Goal: Transaction & Acquisition: Download file/media

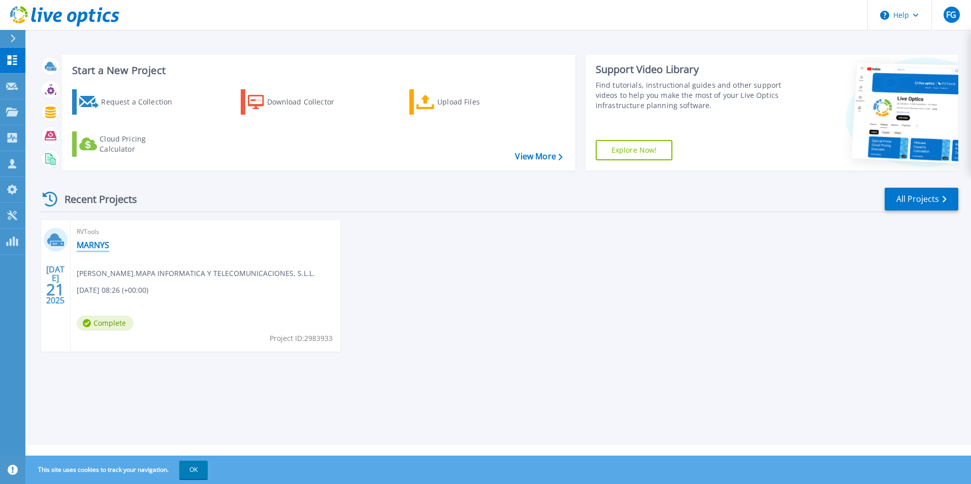
click at [92, 248] on link "MARNYS" at bounding box center [93, 245] width 33 height 10
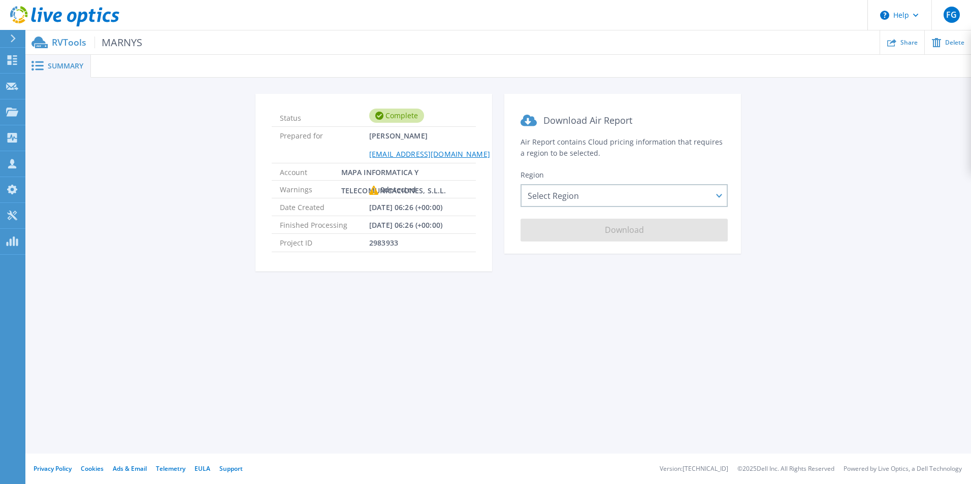
click at [373, 190] on icon at bounding box center [373, 190] width 9 height 9
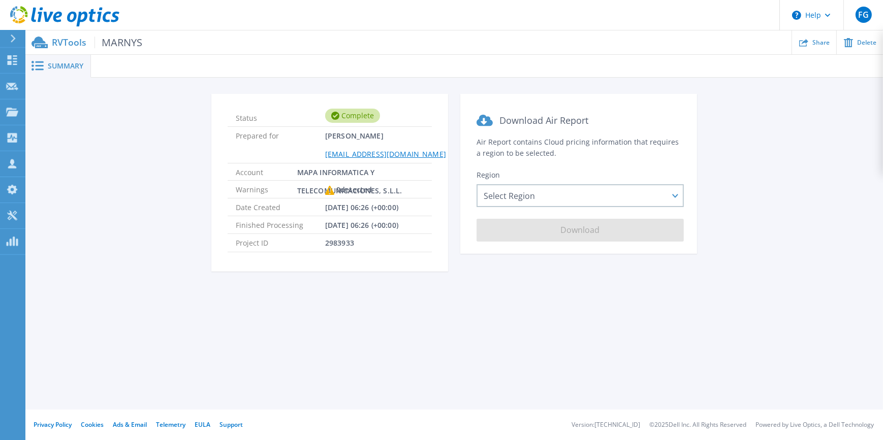
click at [354, 113] on div "Complete" at bounding box center [352, 116] width 55 height 14
click at [283, 189] on span "Warnings" at bounding box center [280, 189] width 89 height 17
drag, startPoint x: 289, startPoint y: 183, endPoint x: 322, endPoint y: 188, distance: 33.4
click at [322, 188] on span "Warnings" at bounding box center [280, 189] width 89 height 17
click at [328, 187] on icon at bounding box center [329, 190] width 9 height 9
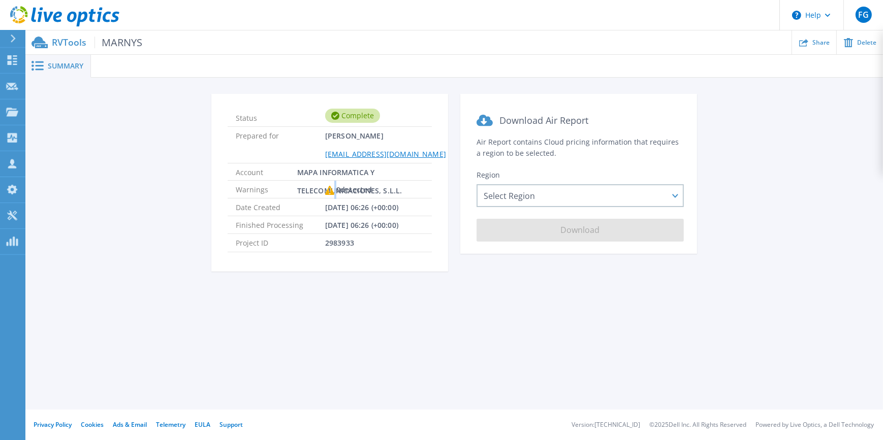
click at [328, 187] on icon at bounding box center [329, 190] width 9 height 9
click at [307, 191] on span "Warnings" at bounding box center [280, 189] width 89 height 17
click at [113, 40] on span "MARNYS" at bounding box center [118, 43] width 48 height 12
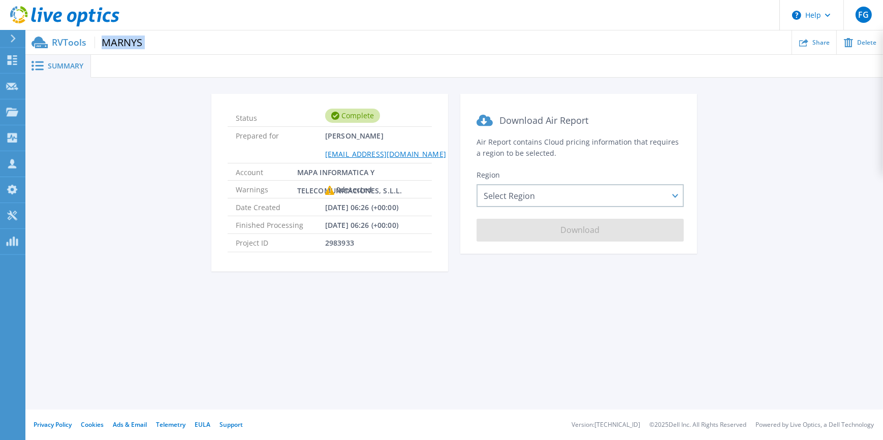
drag, startPoint x: 113, startPoint y: 40, endPoint x: 87, endPoint y: 63, distance: 34.9
click at [113, 40] on span "MARNYS" at bounding box center [118, 43] width 48 height 12
click at [60, 94] on div "Status Complete Prepared for Francisco Garcia fgarcia@mapainformatica.com Accou…" at bounding box center [454, 189] width 827 height 190
click at [70, 35] on div "RVTools MARNYS Share Delete" at bounding box center [453, 42] width 857 height 24
click at [114, 50] on div "RVTools MARNYS Share Delete" at bounding box center [453, 42] width 857 height 24
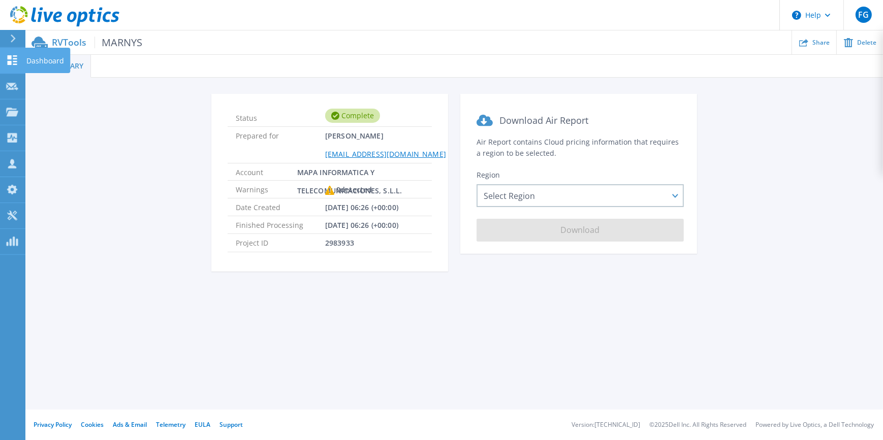
click at [11, 55] on icon at bounding box center [13, 60] width 10 height 10
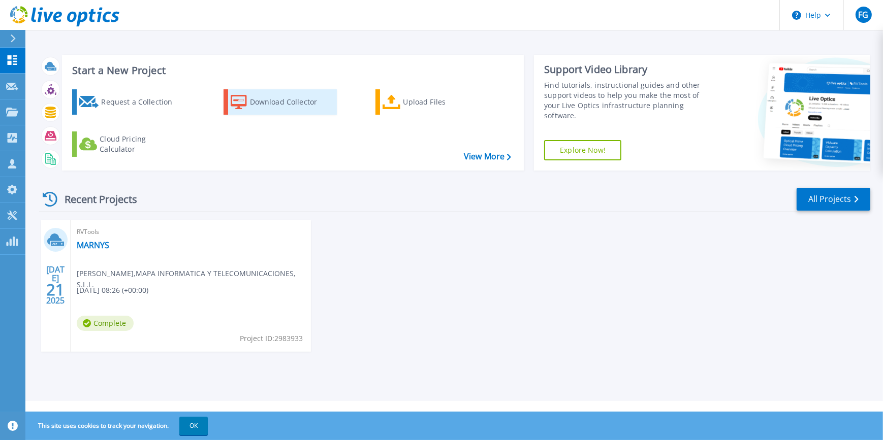
click at [244, 100] on icon at bounding box center [239, 102] width 16 height 15
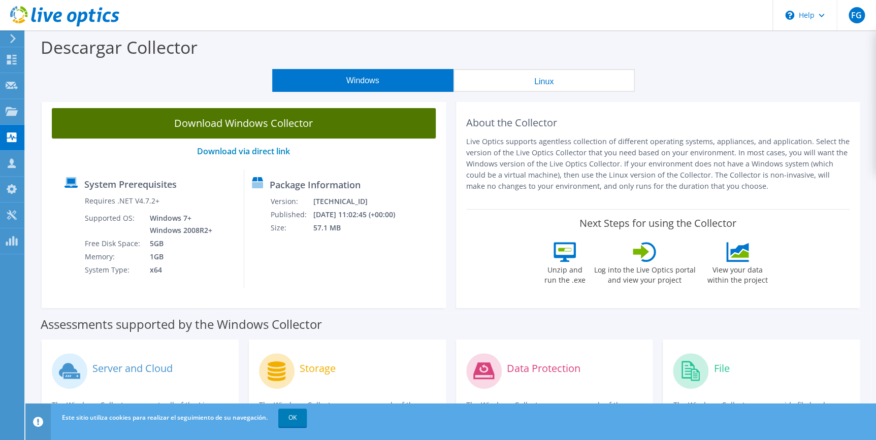
click at [213, 124] on link "Download Windows Collector" at bounding box center [244, 123] width 384 height 30
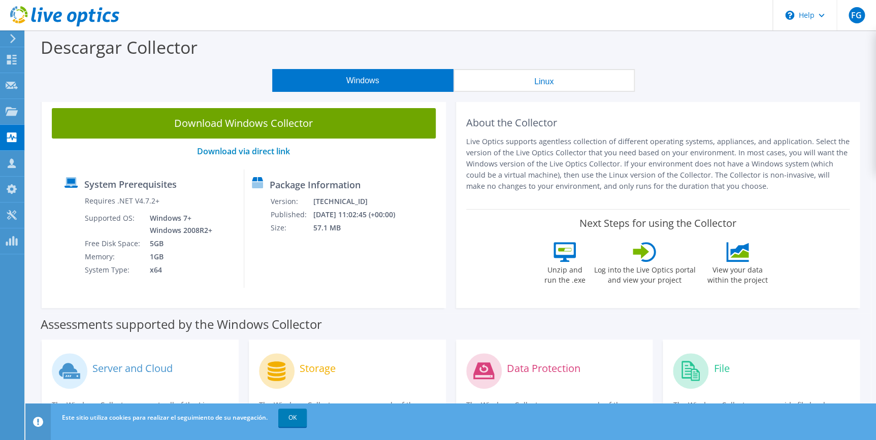
click at [391, 75] on button "Windows" at bounding box center [362, 80] width 181 height 23
click at [11, 81] on use at bounding box center [12, 85] width 12 height 8
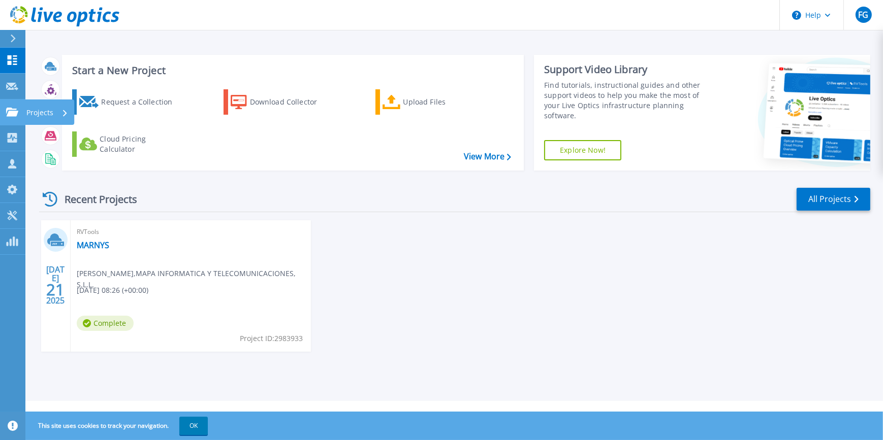
click at [12, 111] on icon at bounding box center [12, 112] width 12 height 9
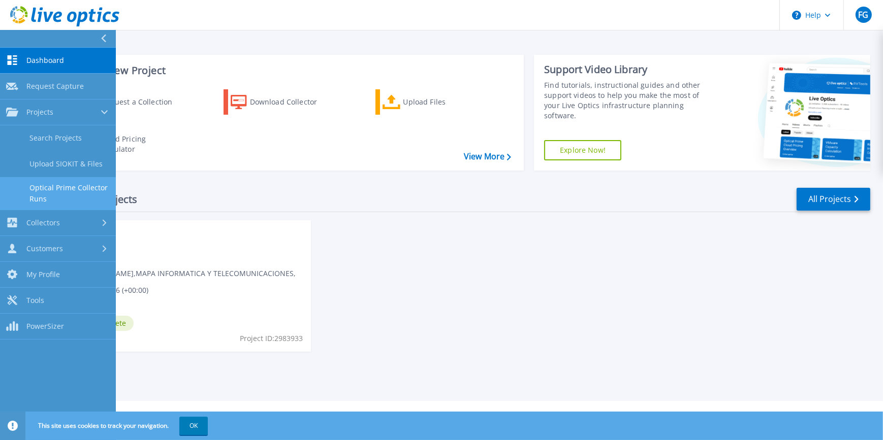
click at [49, 190] on link "Optical Prime Collector Runs" at bounding box center [58, 193] width 116 height 33
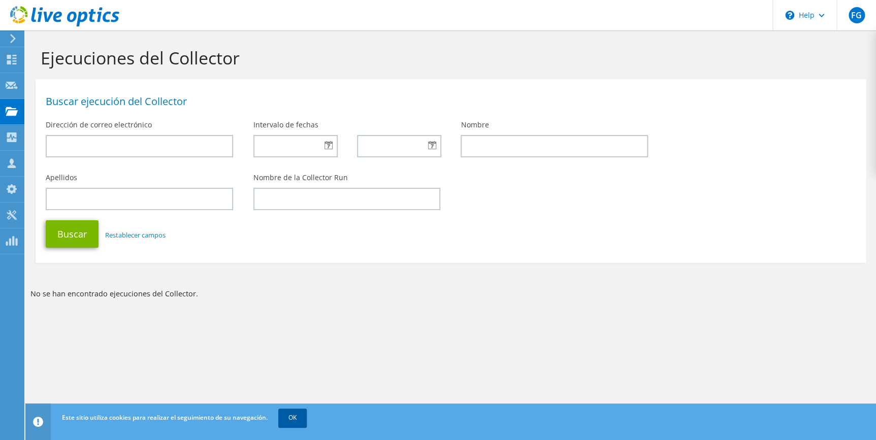
click at [306, 424] on link "OK" at bounding box center [292, 418] width 28 height 18
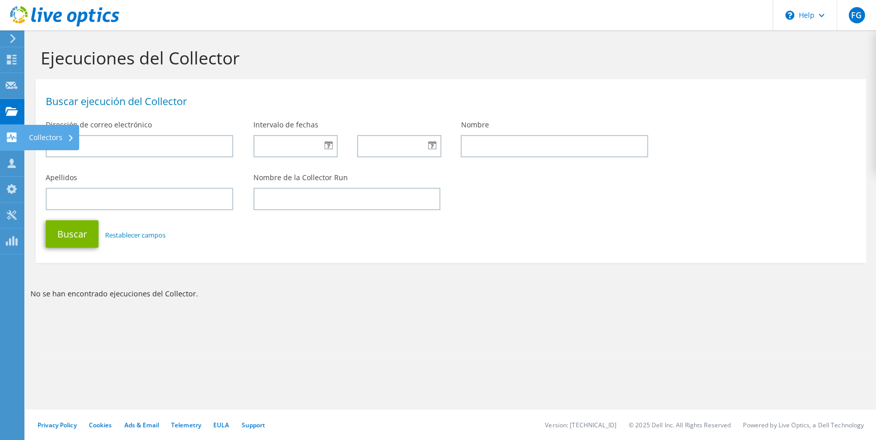
click at [15, 140] on use at bounding box center [12, 138] width 10 height 10
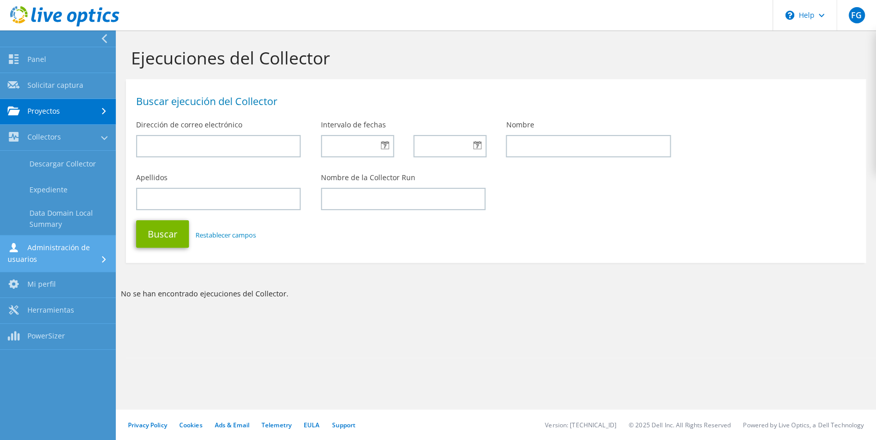
click at [33, 248] on link "Administración de usuarios" at bounding box center [58, 254] width 116 height 37
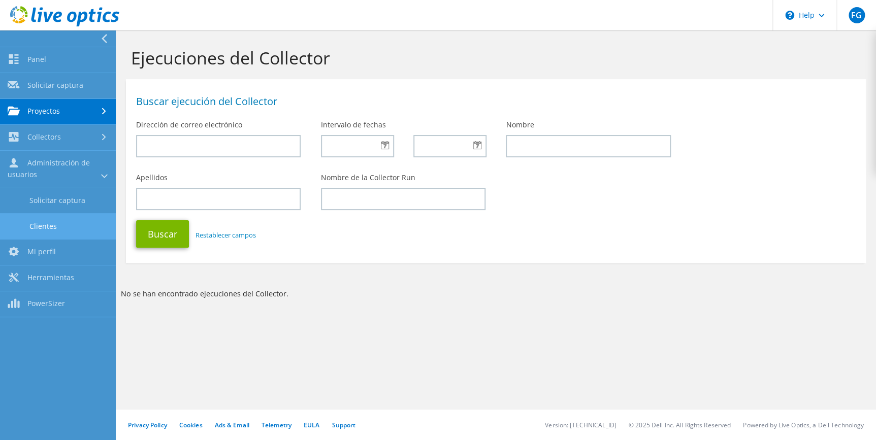
click at [61, 227] on link "Clientes" at bounding box center [58, 226] width 116 height 26
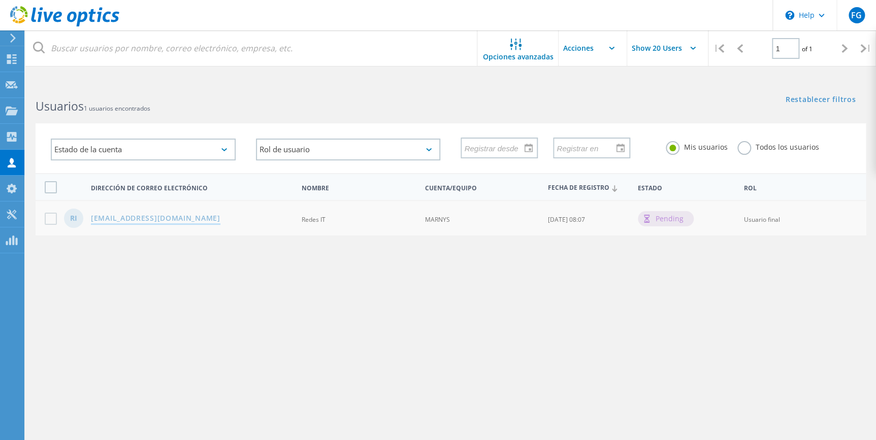
click at [148, 216] on link "redes@marnys.com" at bounding box center [155, 219] width 129 height 9
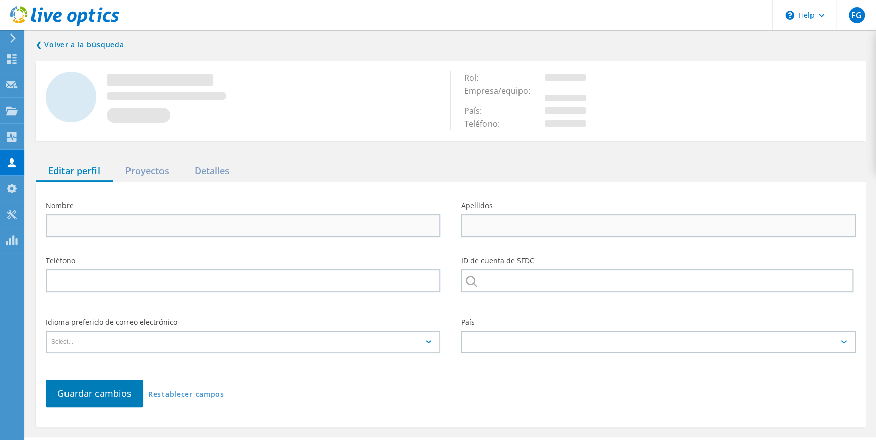
type input "Redes"
type input "IT"
type input "MARNYS"
type input "Español"
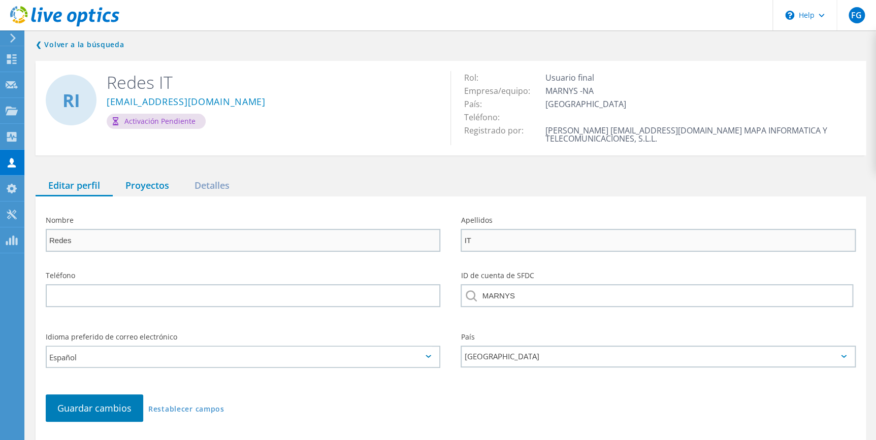
click at [157, 182] on div "Proyectos" at bounding box center [147, 186] width 69 height 21
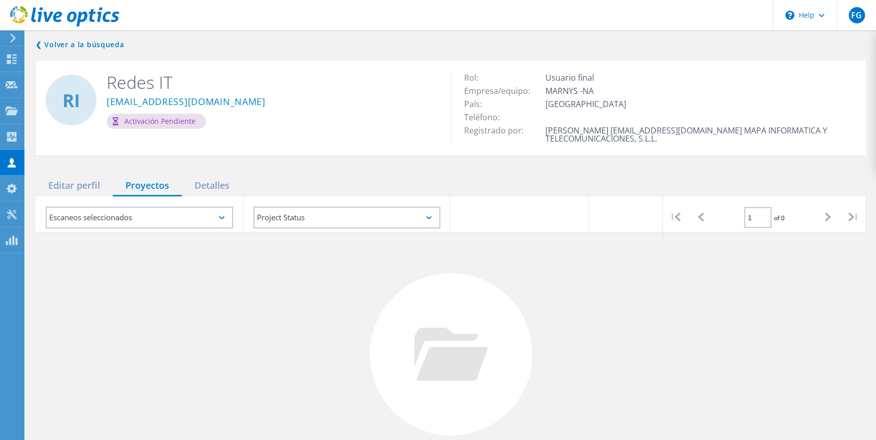
click at [146, 220] on div "Escaneos seleccionados" at bounding box center [139, 218] width 187 height 22
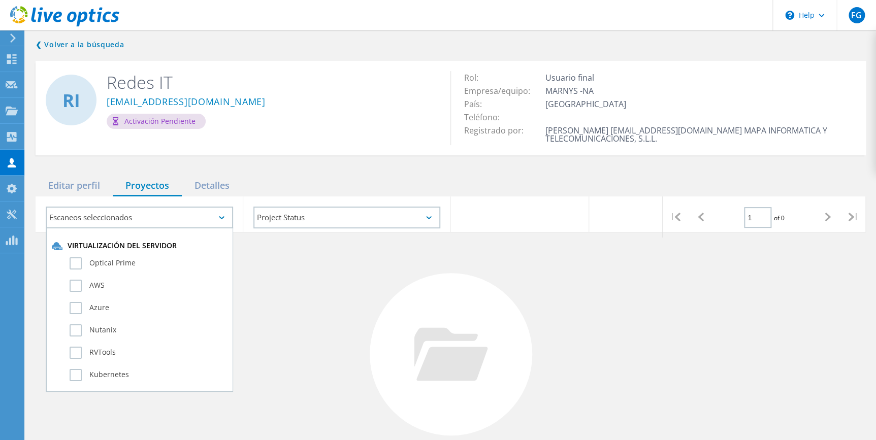
click at [146, 220] on div "Escaneos seleccionados" at bounding box center [139, 218] width 187 height 22
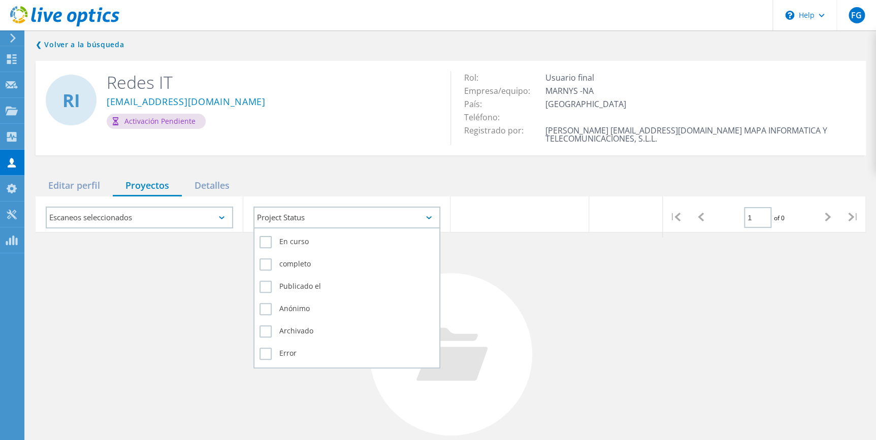
click at [265, 216] on div "Project Status" at bounding box center [346, 218] width 187 height 22
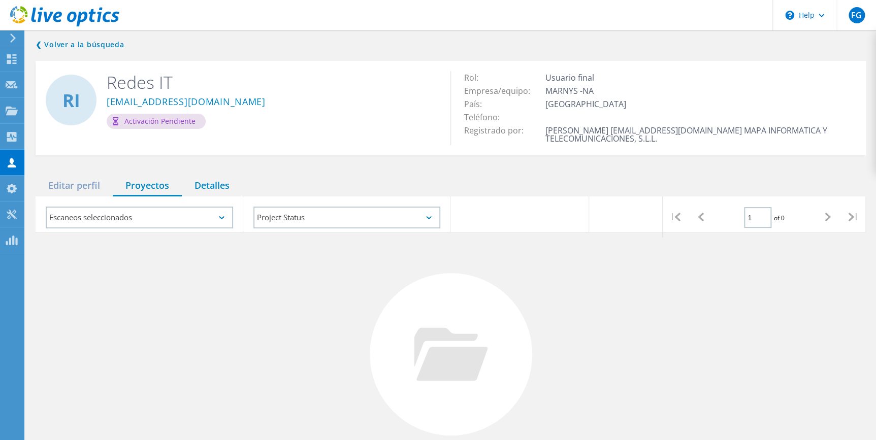
click at [205, 183] on div "Detalles" at bounding box center [212, 186] width 60 height 21
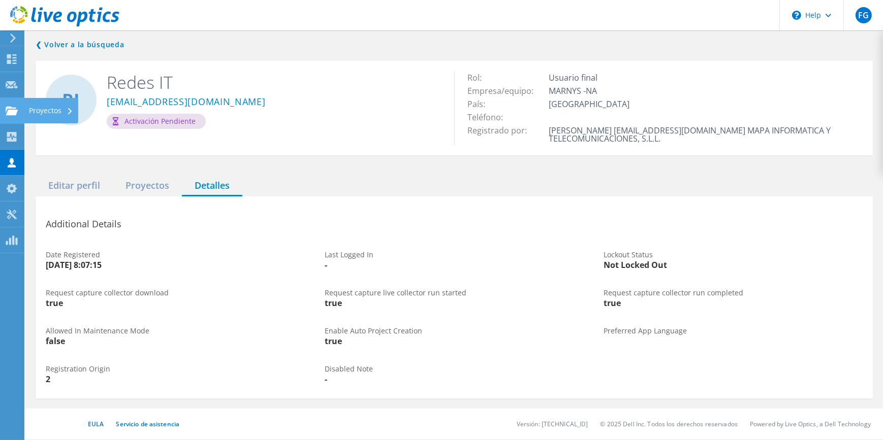
click at [14, 113] on use at bounding box center [12, 110] width 12 height 9
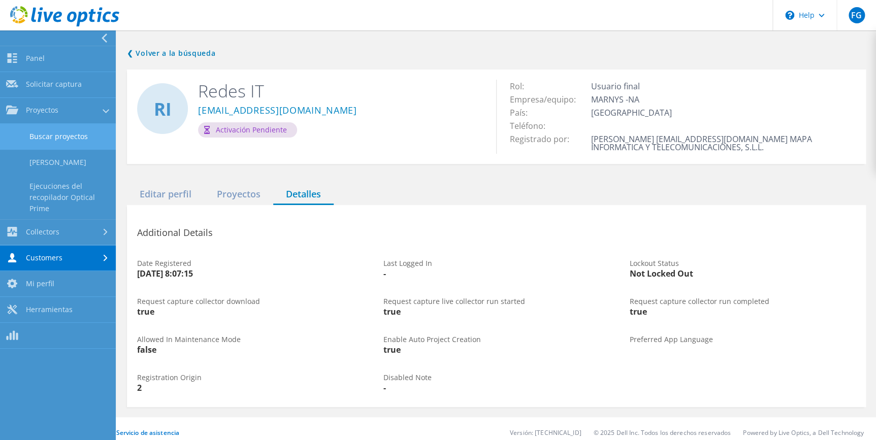
click at [32, 137] on link "Buscar proyectos" at bounding box center [58, 137] width 116 height 26
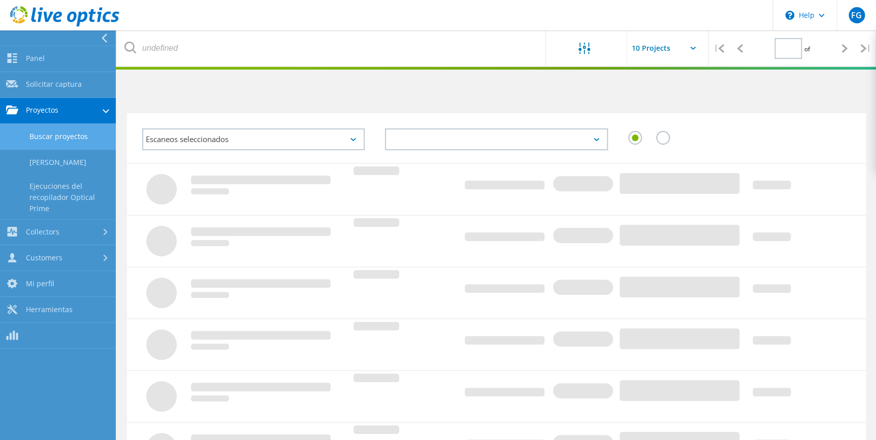
type input "1"
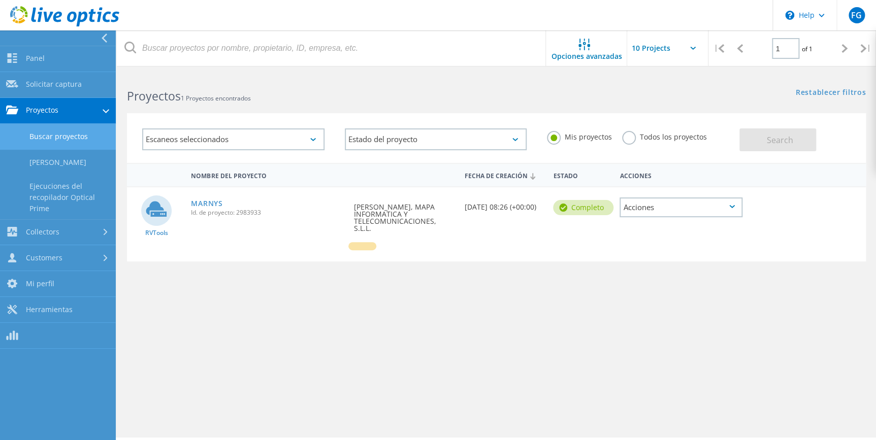
click at [152, 233] on span "RVTools" at bounding box center [156, 233] width 23 height 6
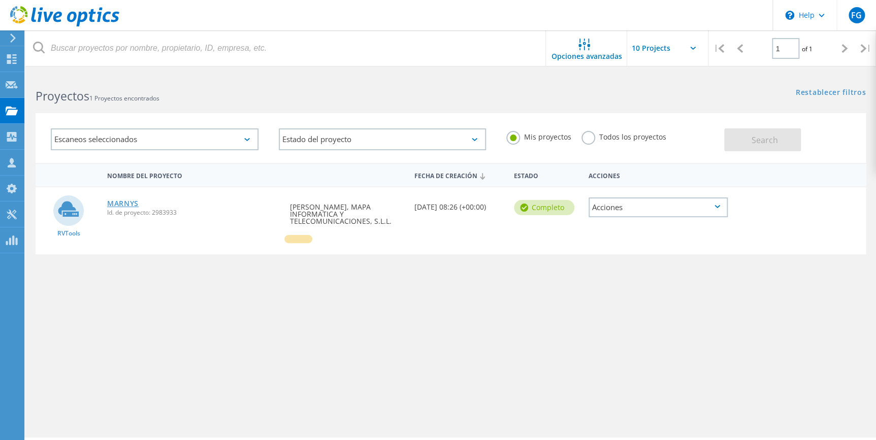
click at [112, 200] on link "MARNYS" at bounding box center [122, 203] width 31 height 7
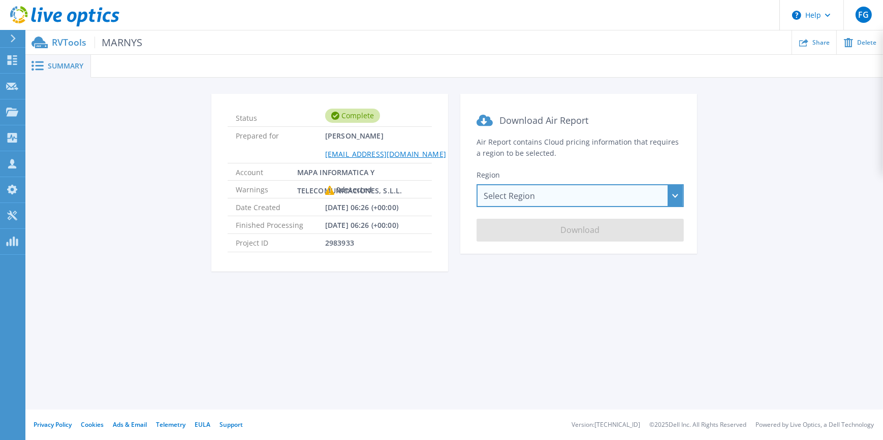
click at [641, 198] on div "Select Region [GEOGRAPHIC_DATA] ([GEOGRAPHIC_DATA]) [GEOGRAPHIC_DATA] ([GEOGRAP…" at bounding box center [579, 195] width 207 height 23
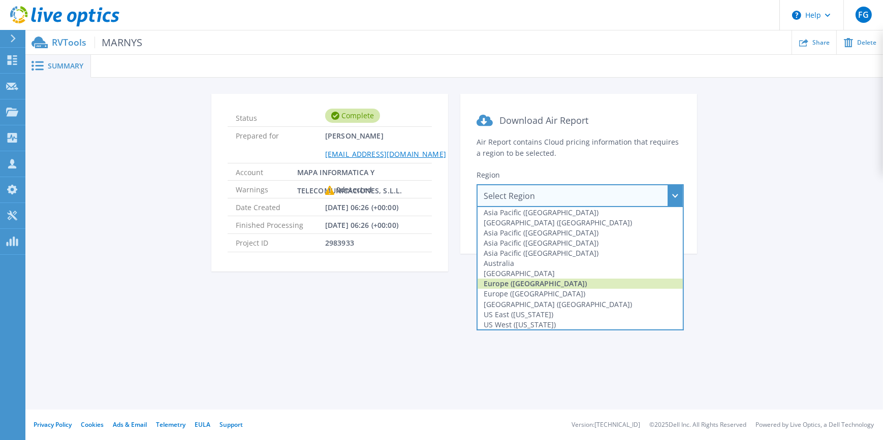
click at [523, 284] on div "Europe (Frankfurt)" at bounding box center [579, 284] width 205 height 10
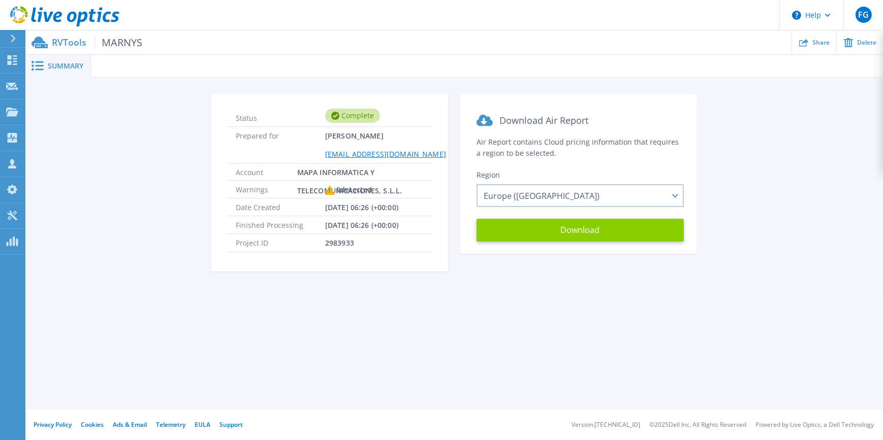
click at [548, 229] on button "Download" at bounding box center [579, 230] width 207 height 23
click at [16, 37] on div at bounding box center [17, 38] width 16 height 17
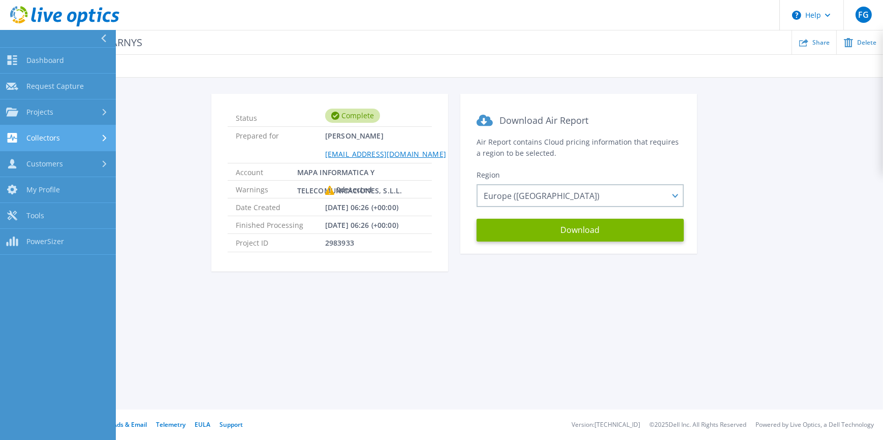
click at [30, 137] on span "Collectors" at bounding box center [43, 138] width 34 height 9
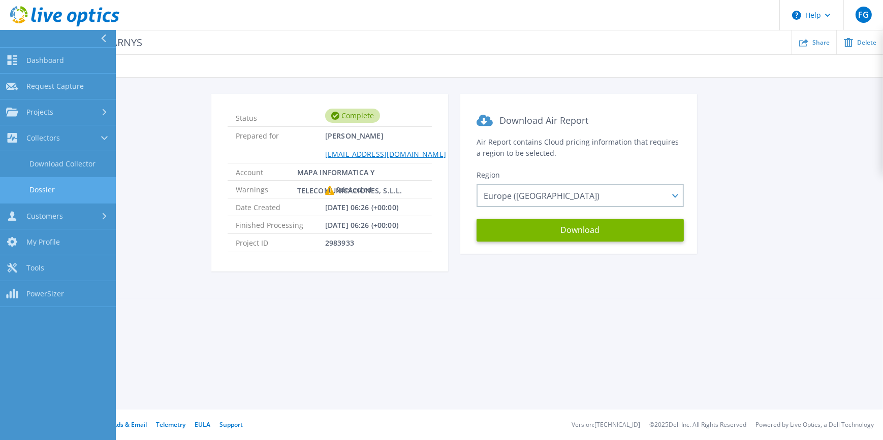
click at [41, 188] on link "Dossier" at bounding box center [58, 190] width 116 height 26
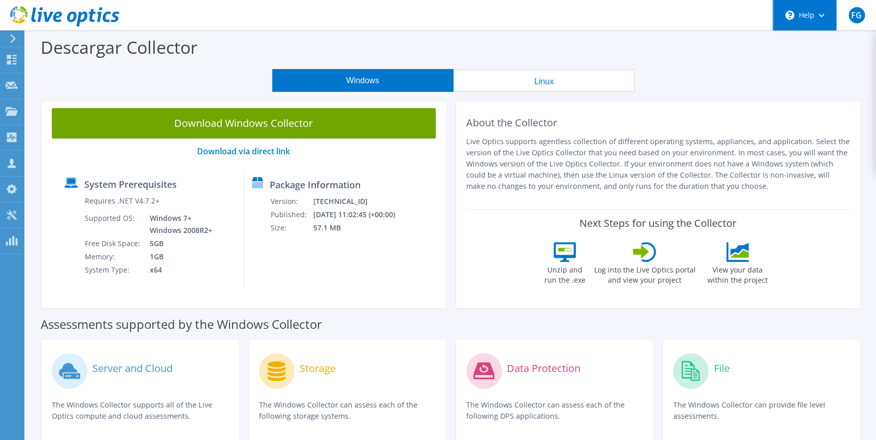
click at [801, 13] on div "\n Help" at bounding box center [804, 15] width 64 height 30
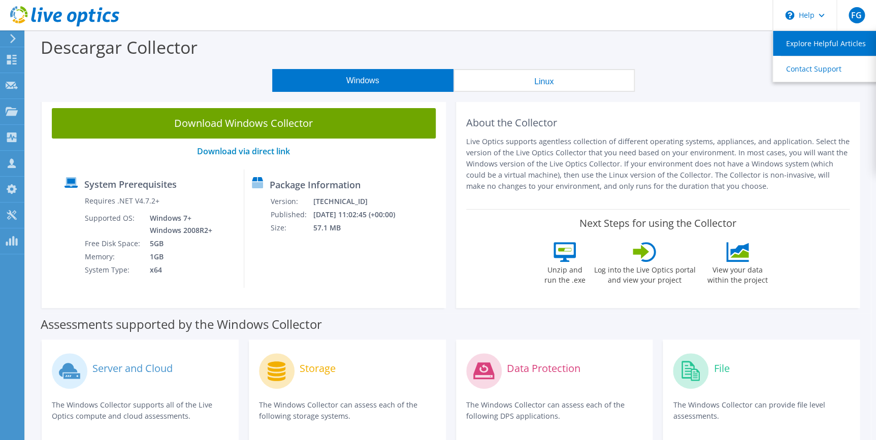
click at [782, 52] on link "Explore Helpful Articles" at bounding box center [829, 43] width 113 height 25
